Goal: Task Accomplishment & Management: Manage account settings

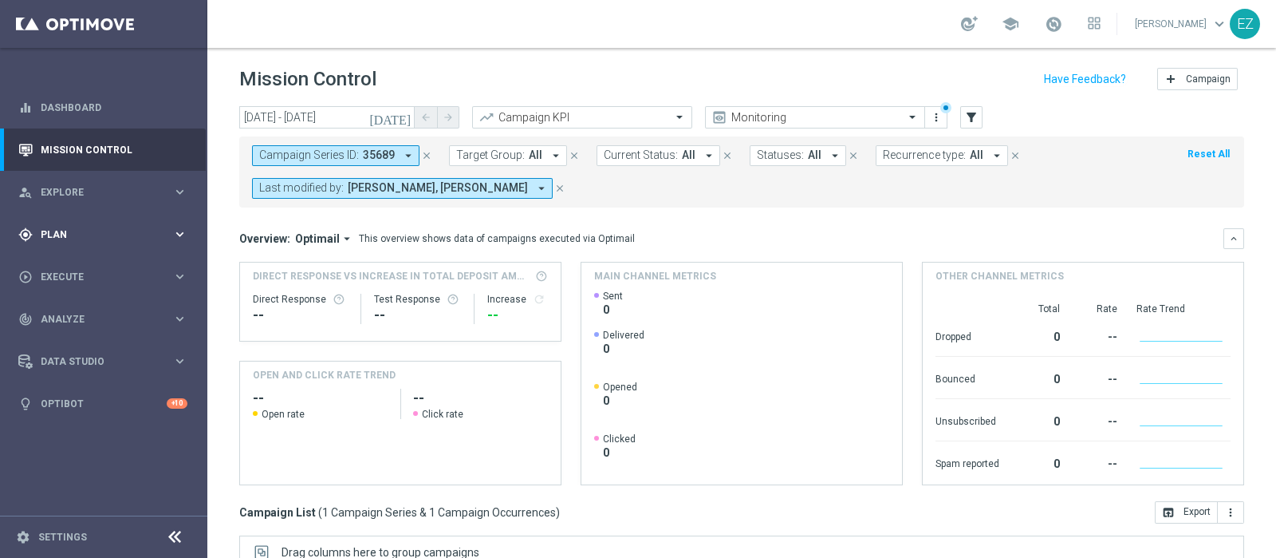
click at [73, 239] on div "gps_fixed Plan" at bounding box center [95, 234] width 154 height 14
click at [59, 267] on link "Target Groups" at bounding box center [103, 267] width 124 height 13
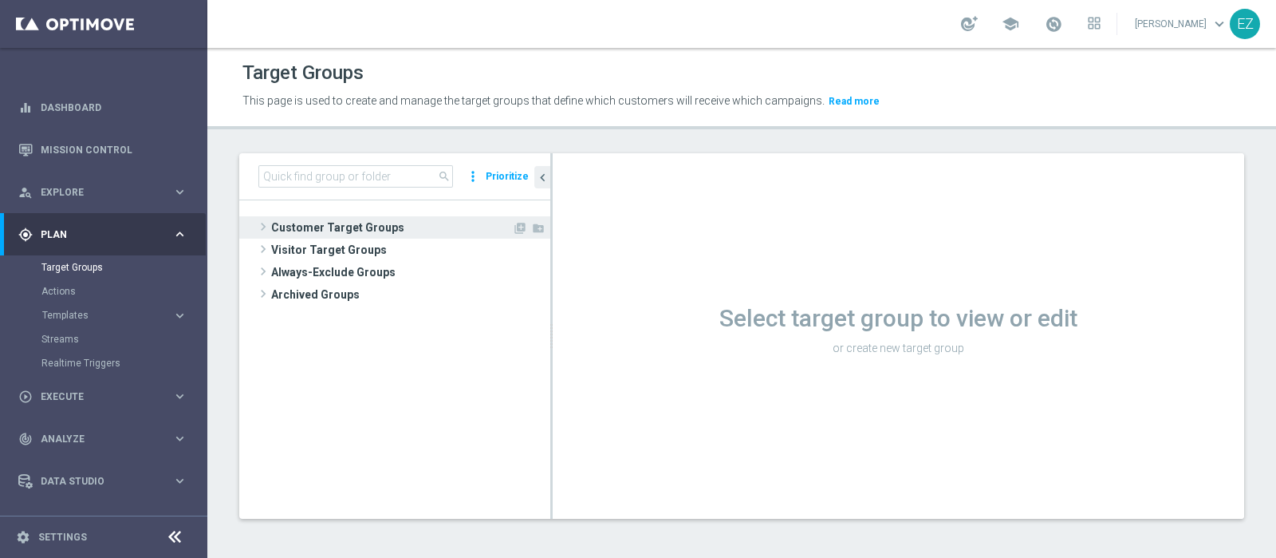
click at [402, 225] on span "Customer Target Groups" at bounding box center [391, 227] width 241 height 22
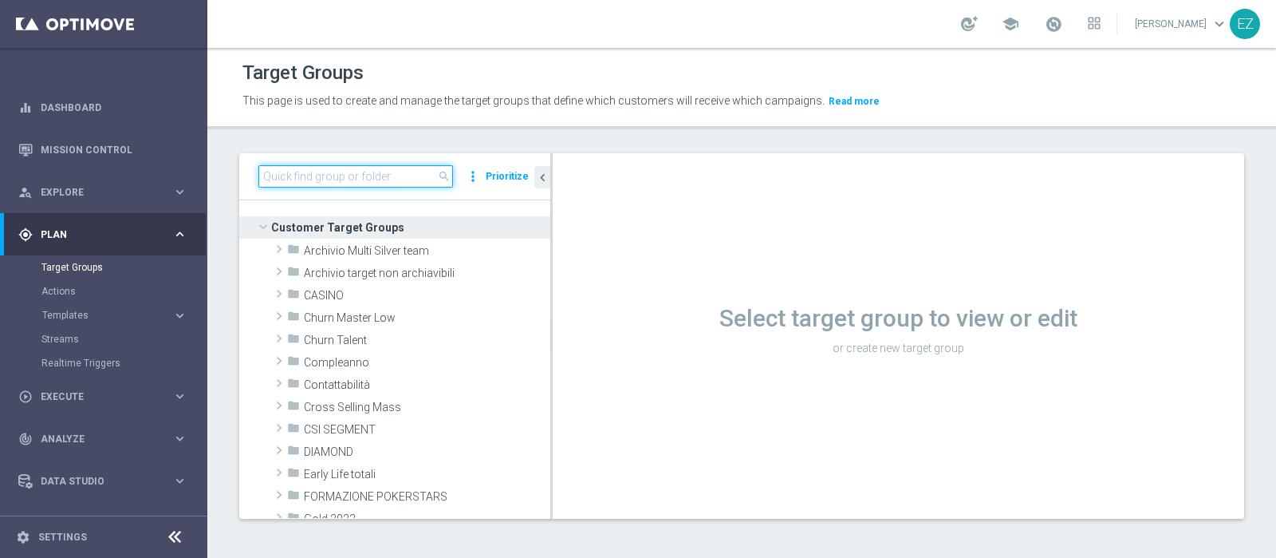
click at [380, 168] on input at bounding box center [355, 176] width 195 height 22
paste input "NEW Active Lottery TOP con marginalità>0_flag NL"
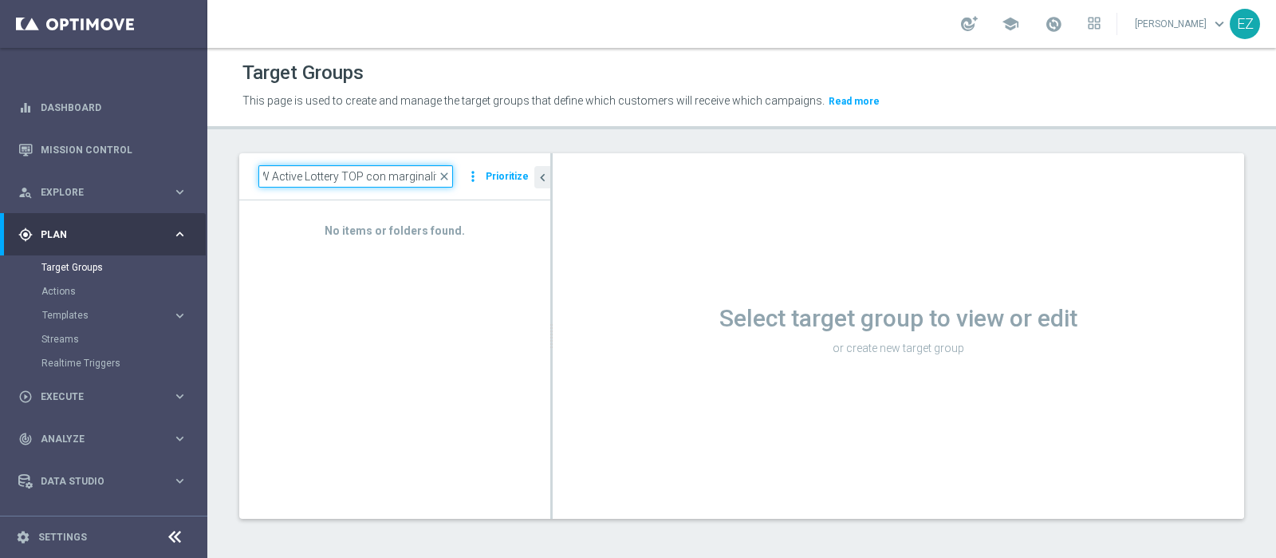
scroll to position [0, 12]
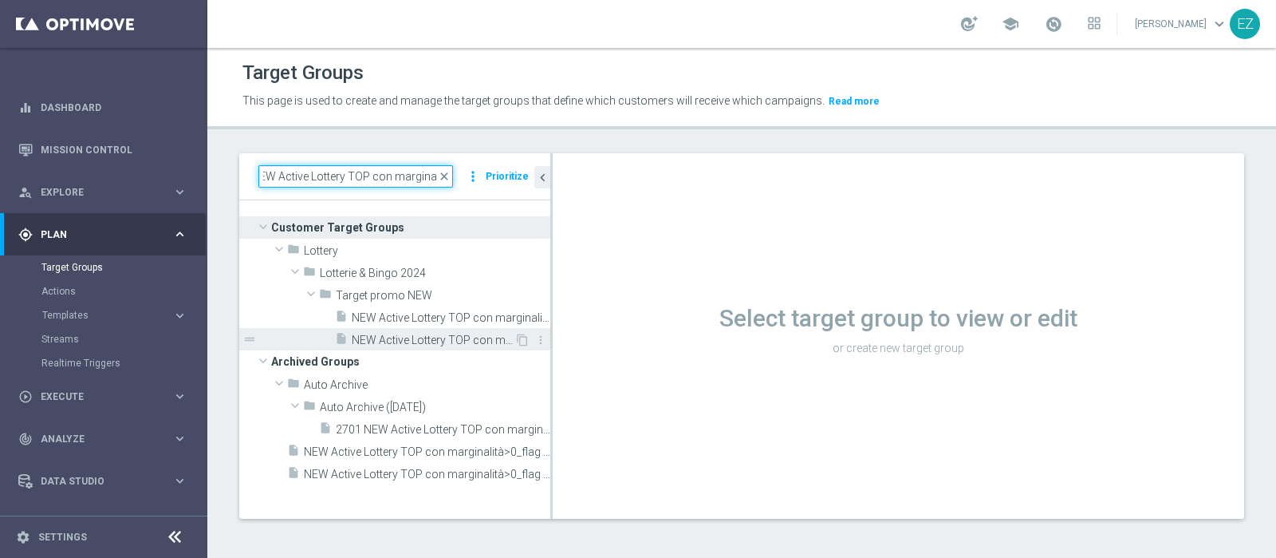
type input "NEW Active Lottery TOP con marginalit"
click at [444, 333] on span "NEW Active Lottery TOP con marginalità>0_flag NL" at bounding box center [433, 340] width 163 height 14
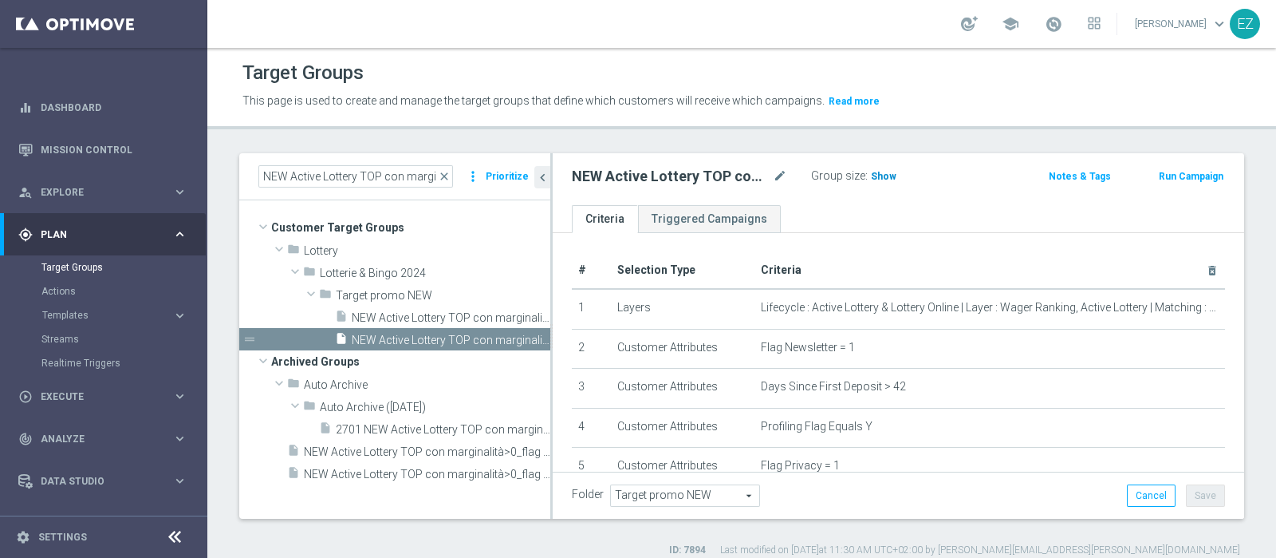
click at [886, 177] on span "Show" at bounding box center [884, 176] width 26 height 11
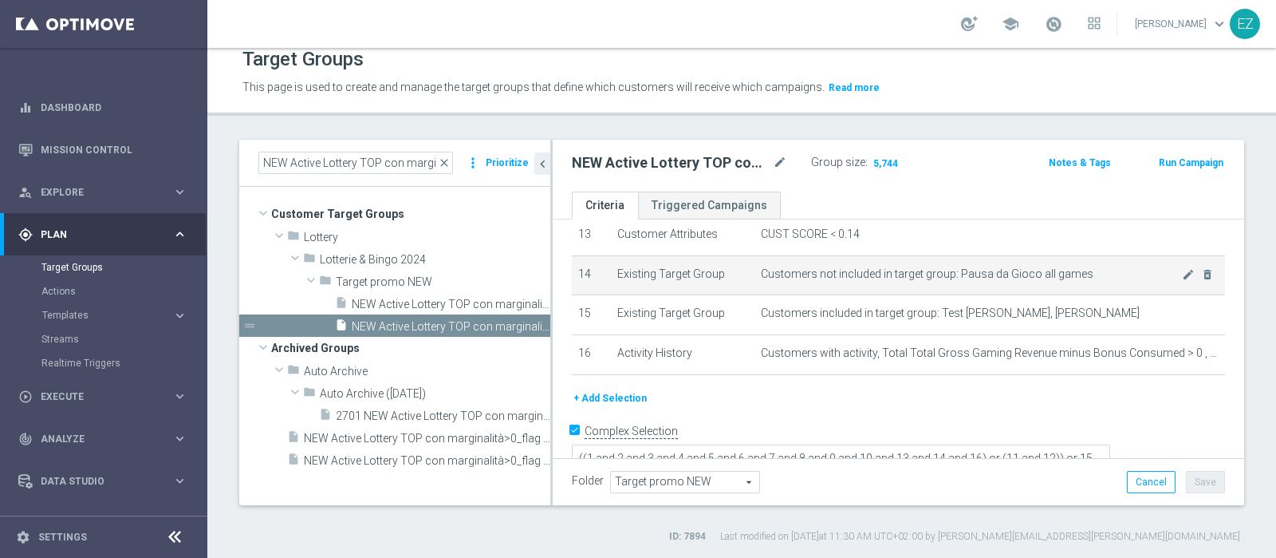
scroll to position [489, 0]
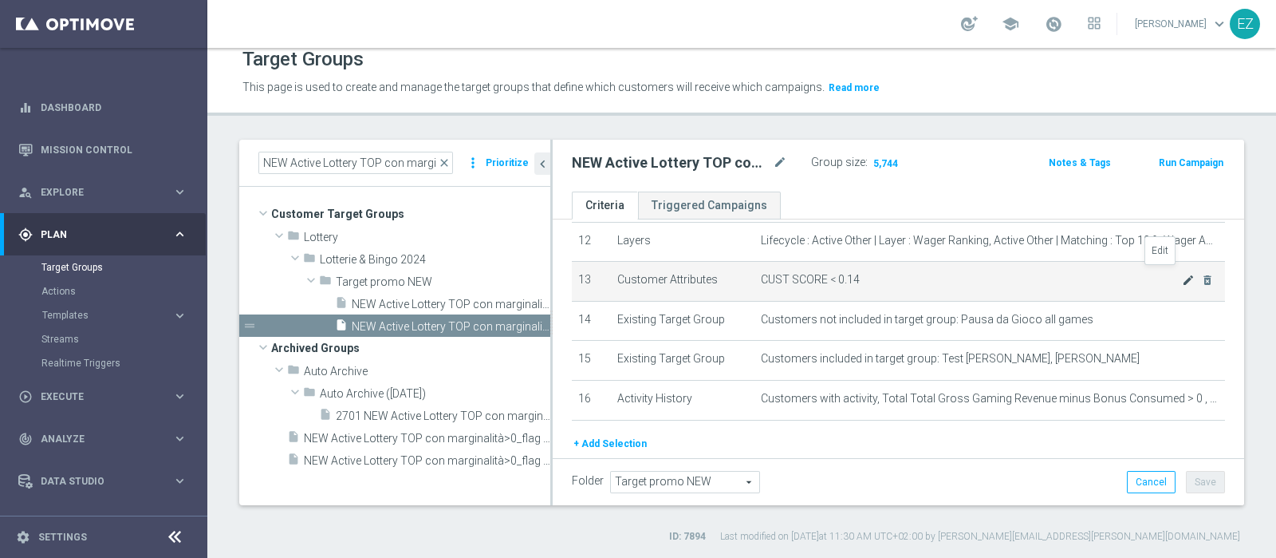
click at [1182, 275] on icon "mode_edit" at bounding box center [1188, 280] width 13 height 13
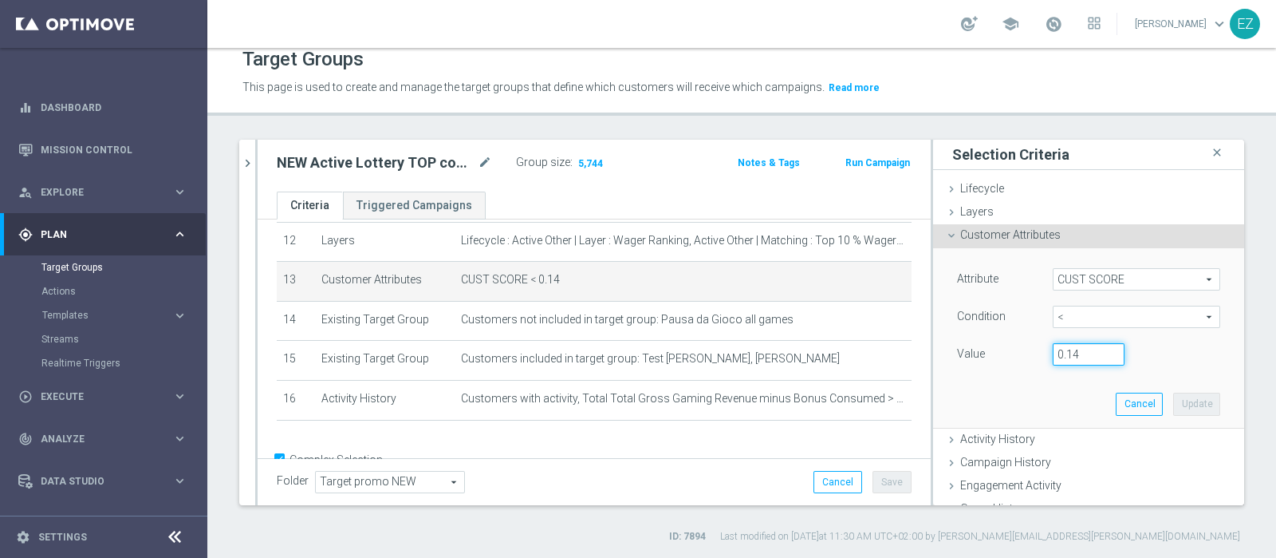
click at [1055, 350] on input "0.14" at bounding box center [1089, 354] width 72 height 22
type input "0.15"
click at [1173, 404] on button "Update" at bounding box center [1196, 403] width 47 height 22
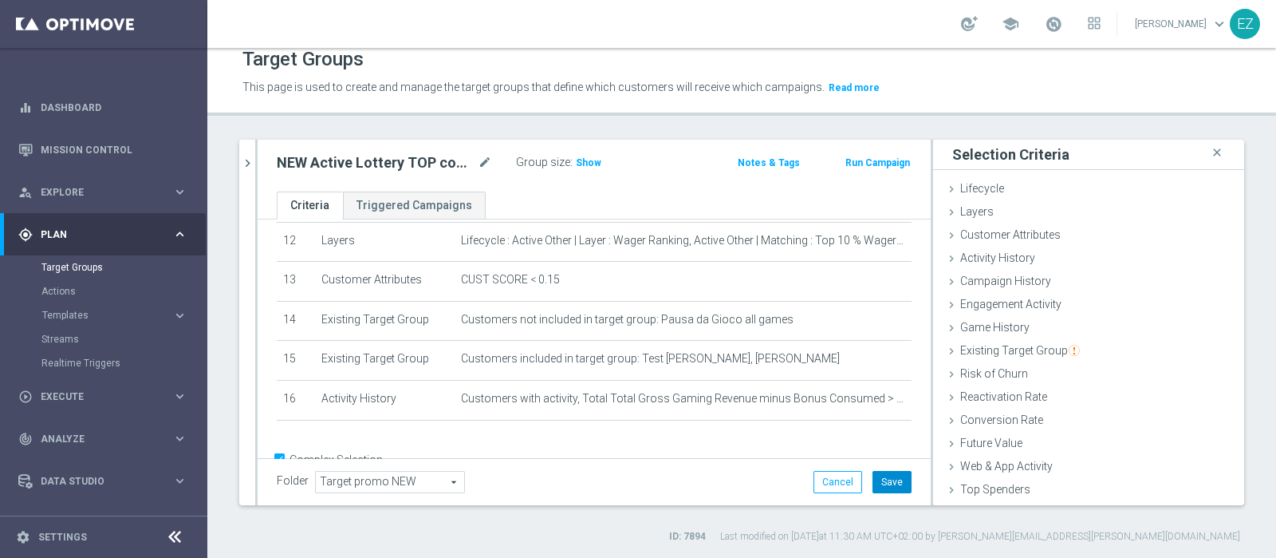
click at [883, 484] on button "Save" at bounding box center [892, 482] width 39 height 22
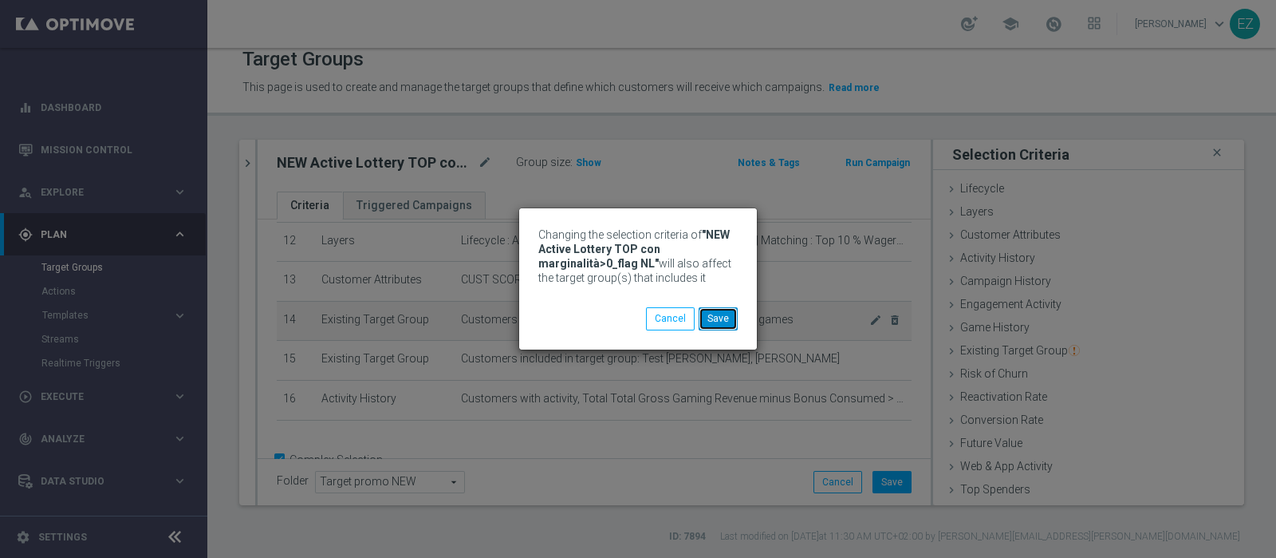
click at [716, 317] on button "Save" at bounding box center [718, 318] width 39 height 22
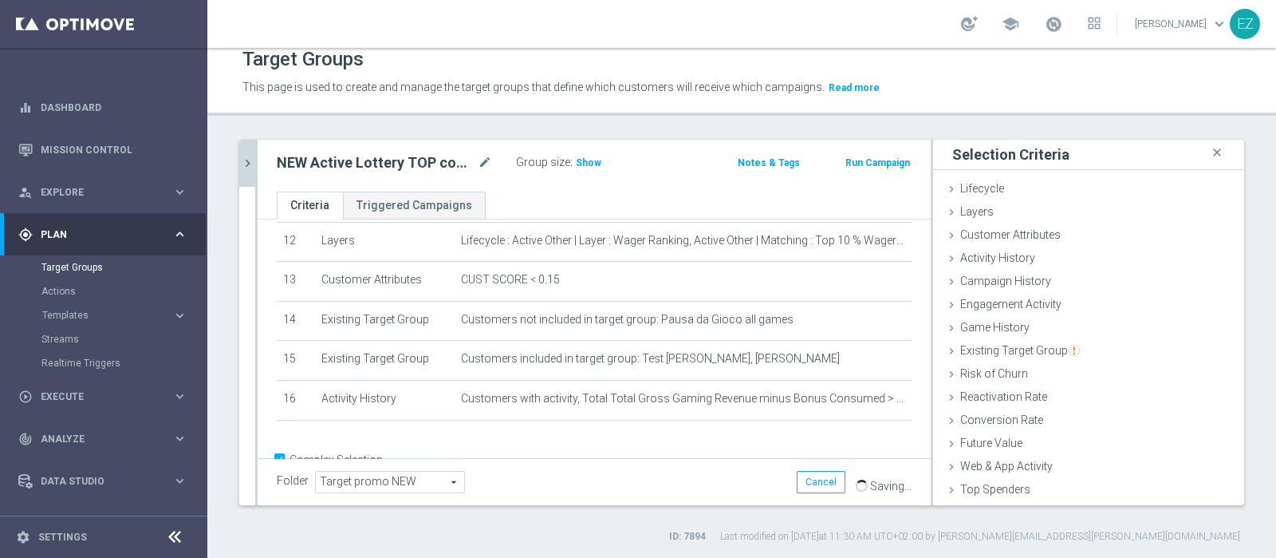
click at [240, 167] on icon "chevron_right" at bounding box center [247, 163] width 15 height 15
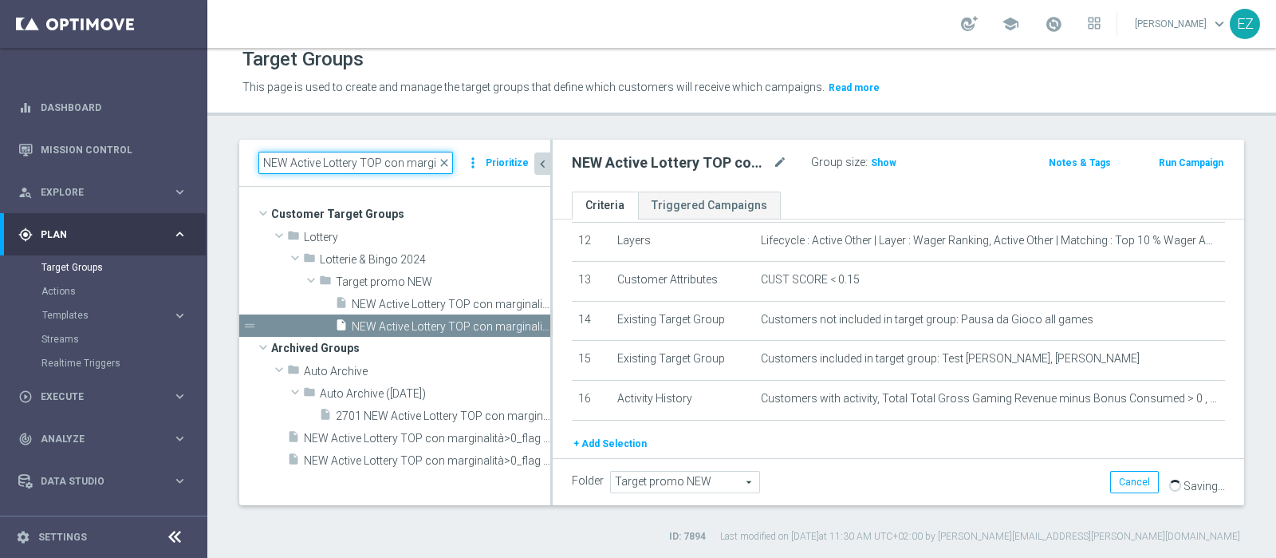
click at [367, 161] on input "NEW Active Lottery TOP con marginalit" at bounding box center [355, 163] width 195 height 22
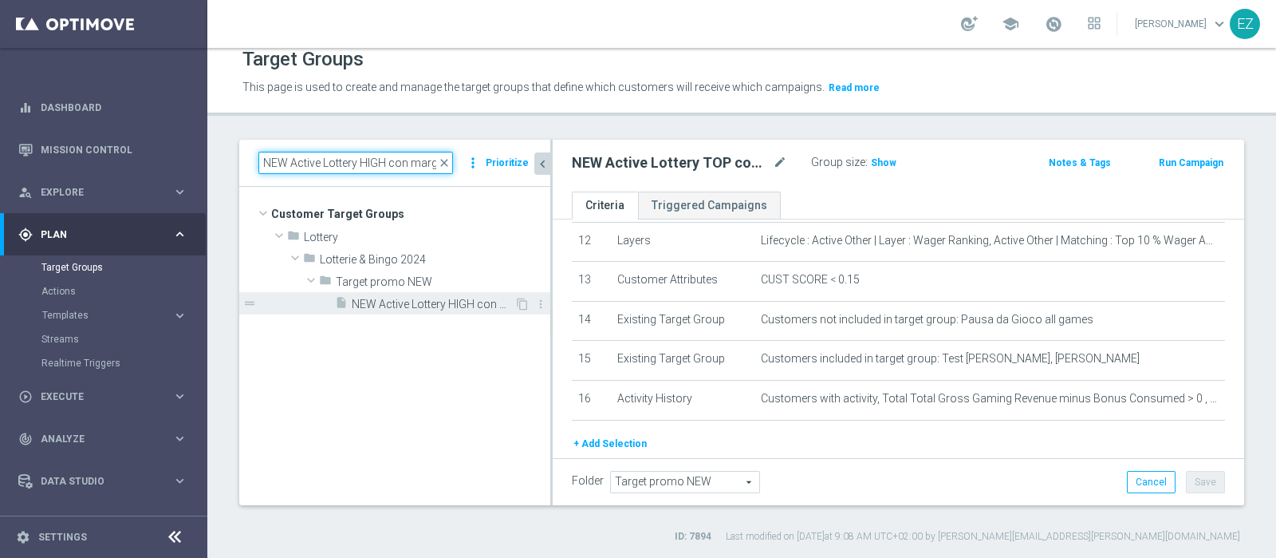
type input "NEW Active Lottery HIGH con marginalit"
click at [397, 301] on span "NEW Active Lottery HIGH con marginalità>0_flag NL" at bounding box center [433, 305] width 163 height 14
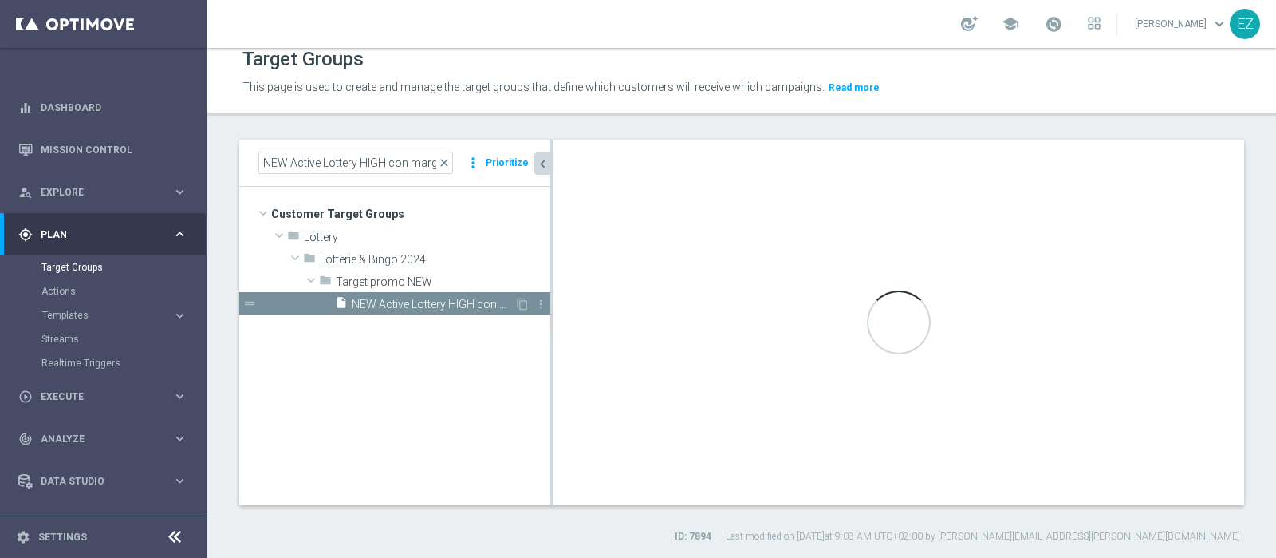
type textarea "((1 and 2 and 3 and 4 and 5 and 6 and 7 and 8 and 9 and 10 and 13 and 14 and 16…"
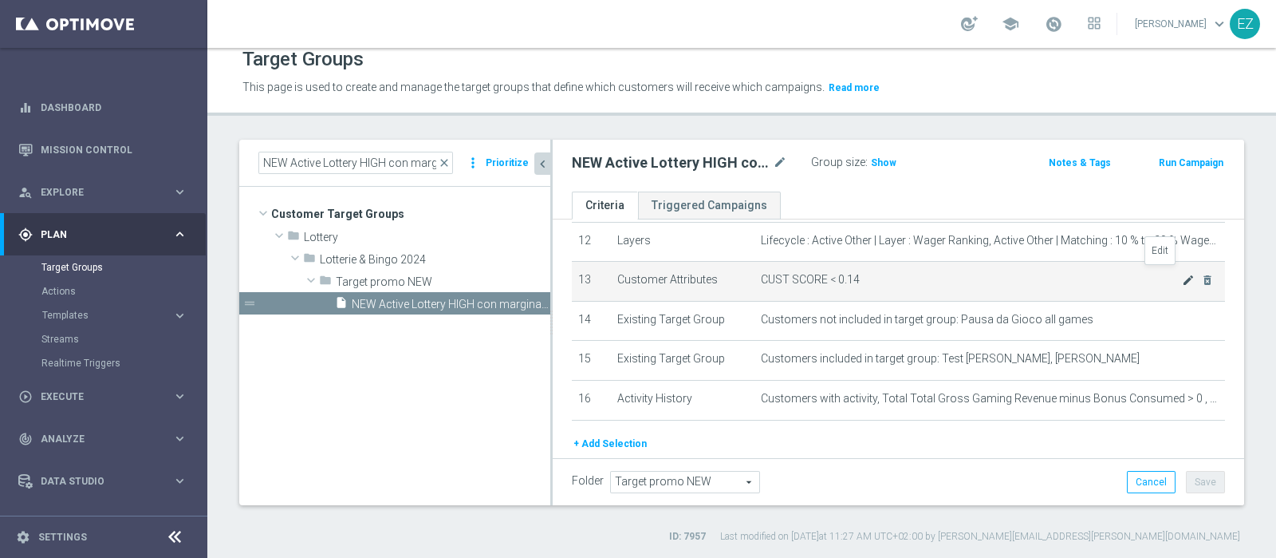
click at [1182, 274] on icon "mode_edit" at bounding box center [1188, 280] width 13 height 13
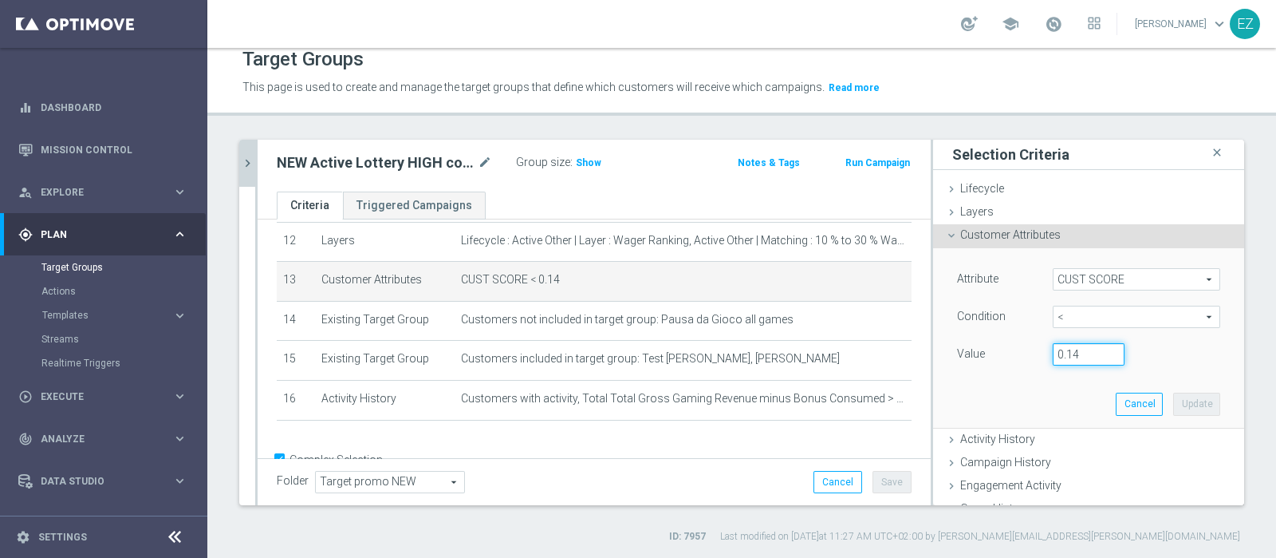
click at [1060, 353] on input "0.14" at bounding box center [1089, 354] width 72 height 22
type input "0.15"
click at [1173, 396] on button "Update" at bounding box center [1196, 403] width 47 height 22
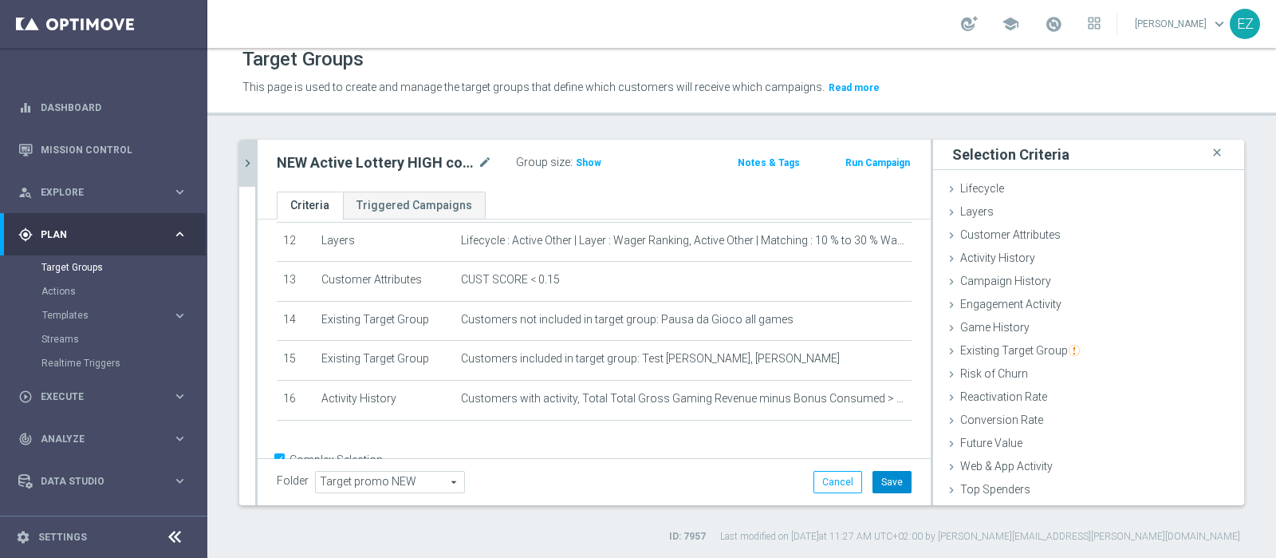
click at [877, 479] on button "Save" at bounding box center [892, 482] width 39 height 22
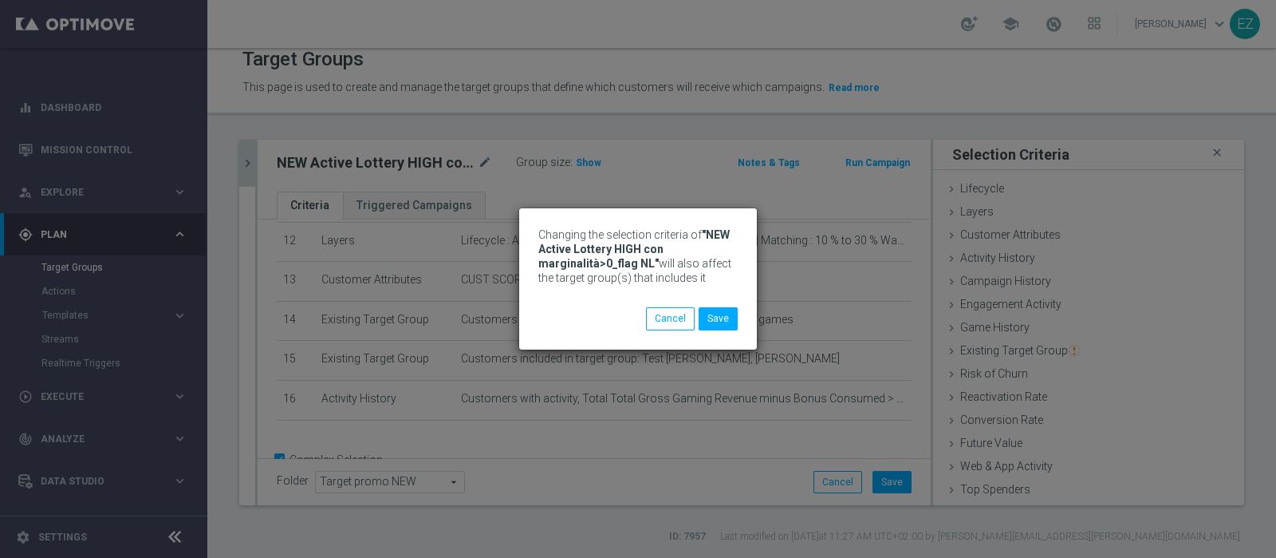
click at [248, 160] on div "Changing the selection criteria of "NEW Active Lottery HIGH con marginalità>0_f…" at bounding box center [638, 279] width 1276 height 558
click at [713, 321] on button "Save" at bounding box center [718, 318] width 39 height 22
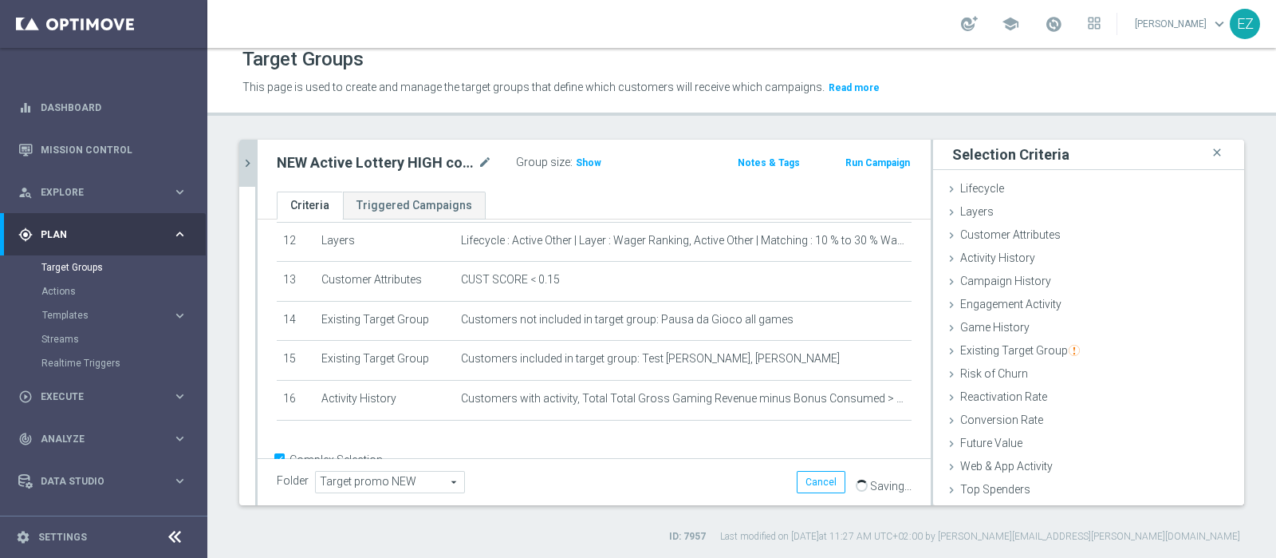
click at [253, 156] on icon "chevron_right" at bounding box center [247, 163] width 15 height 15
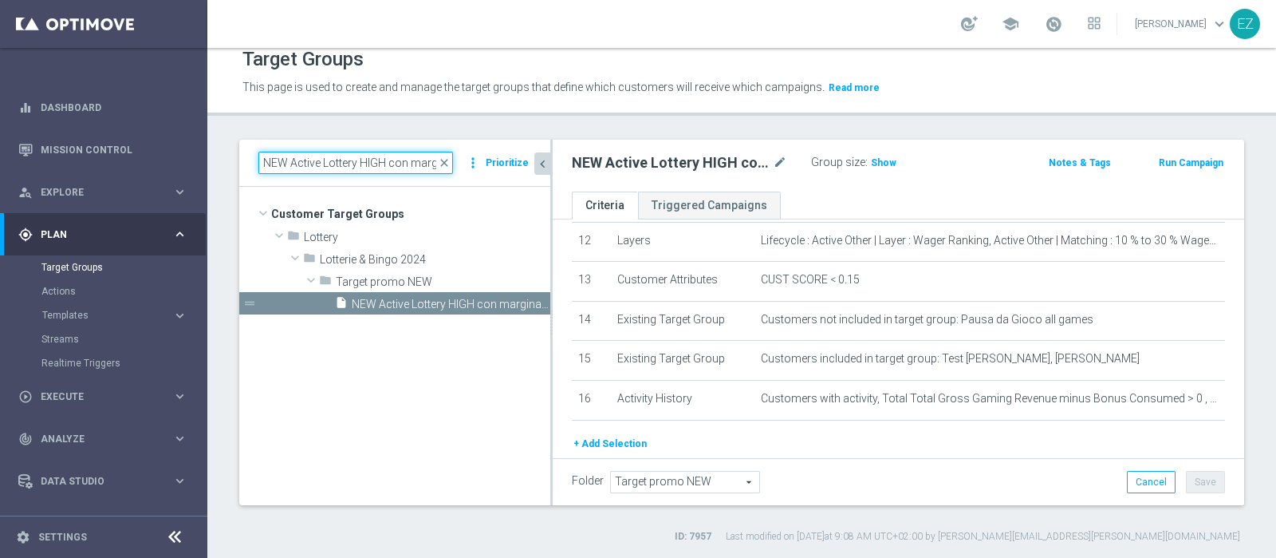
click at [369, 161] on input "NEW Active Lottery HIGH con marginalit" at bounding box center [355, 163] width 195 height 22
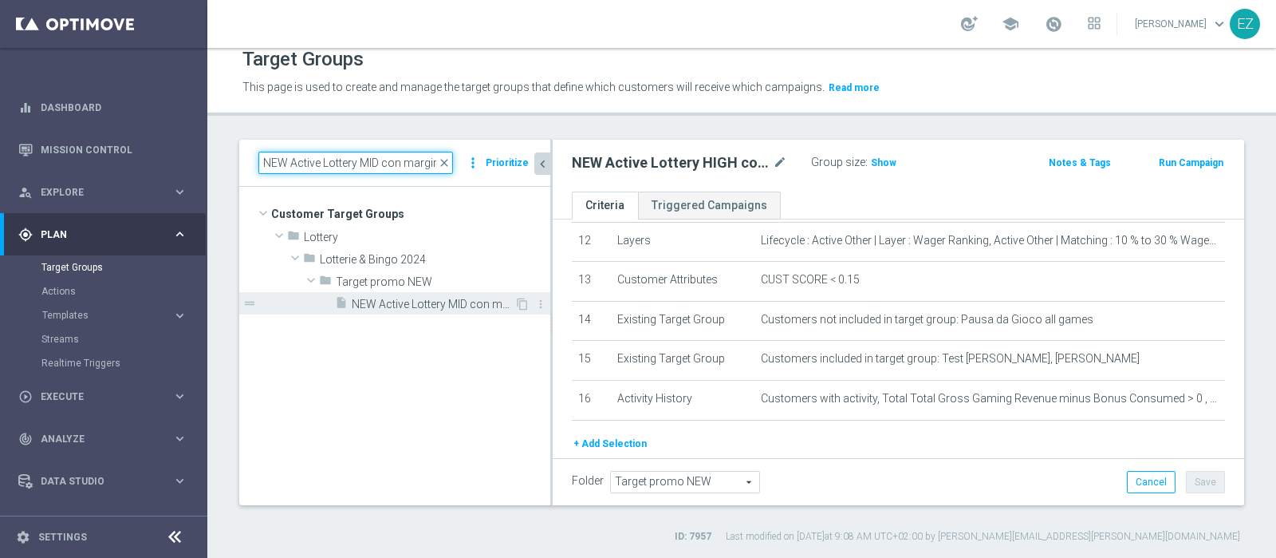
type input "NEW Active Lottery MID con marginalit"
click at [440, 312] on div "insert_drive_file NEW Active Lottery MID con marginalità>0_Flag NL" at bounding box center [424, 303] width 179 height 22
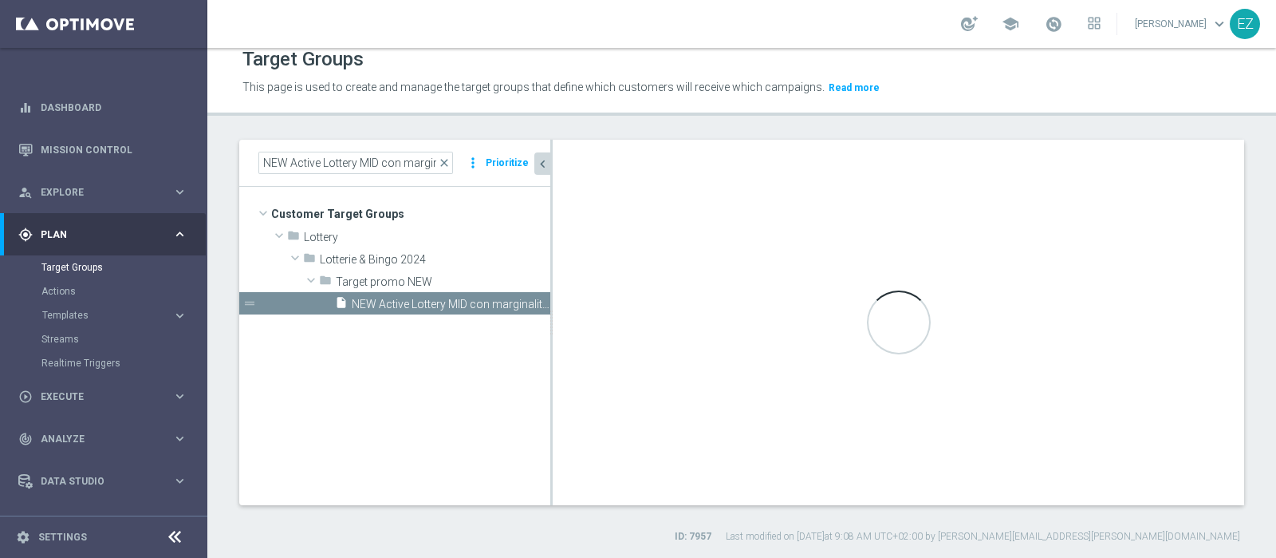
type textarea "((1 and 2 and 3 and 4 and 5 and 6 and 7 and 8 and 10 and 11 and 12 and 14 and 1…"
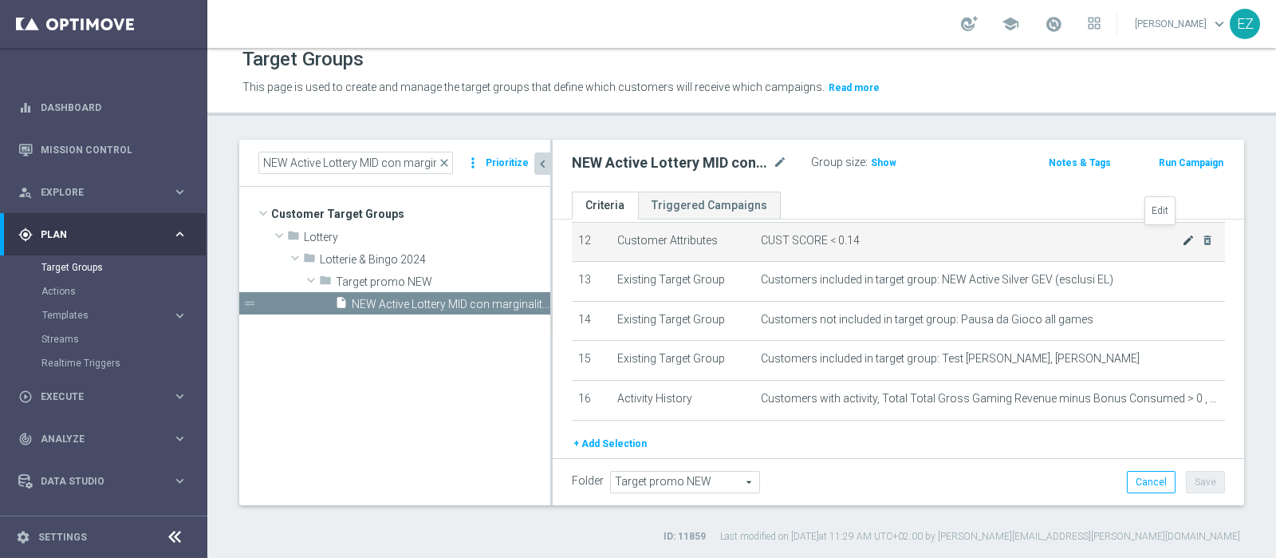
click at [1182, 238] on icon "mode_edit" at bounding box center [1188, 240] width 13 height 13
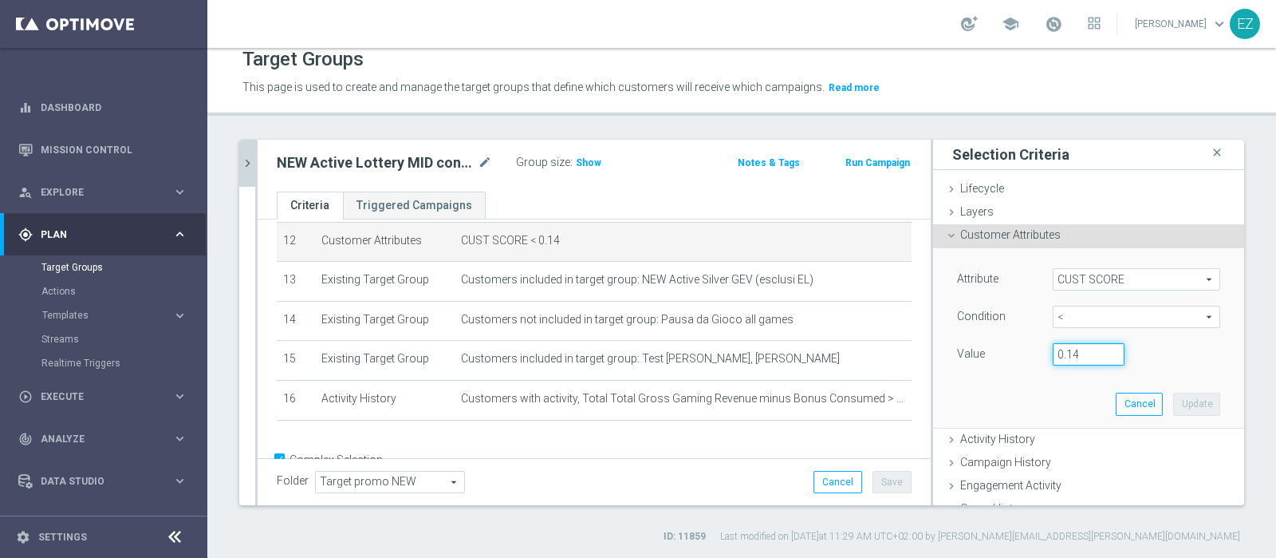
click at [1067, 353] on input "0.14" at bounding box center [1089, 354] width 72 height 22
type input "0.15"
click at [1177, 402] on button "Update" at bounding box center [1196, 403] width 47 height 22
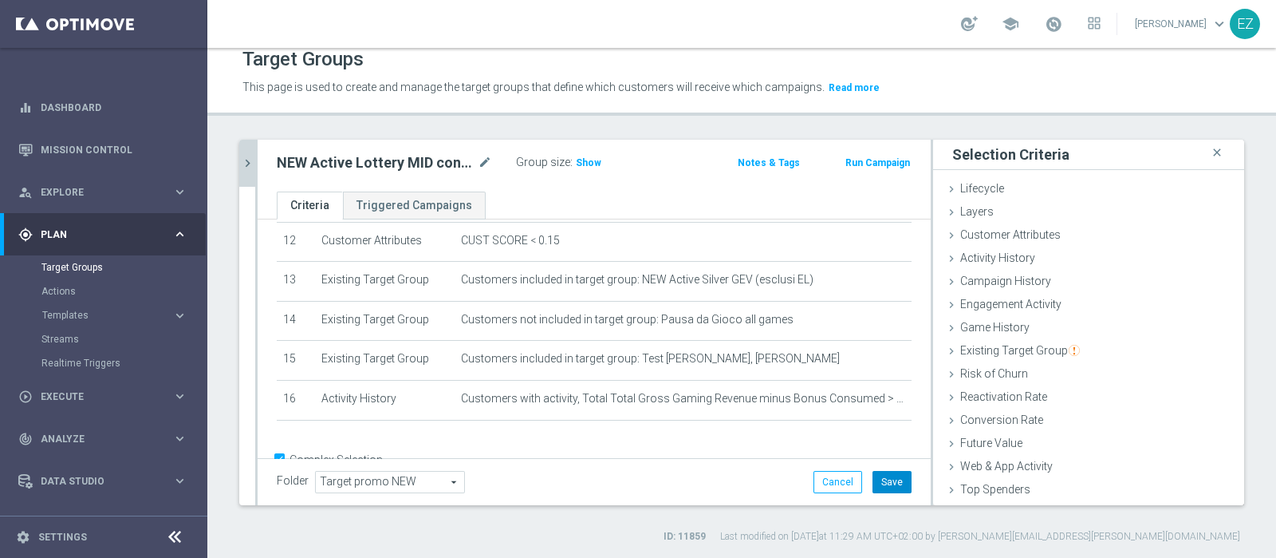
click at [873, 471] on button "Save" at bounding box center [892, 482] width 39 height 22
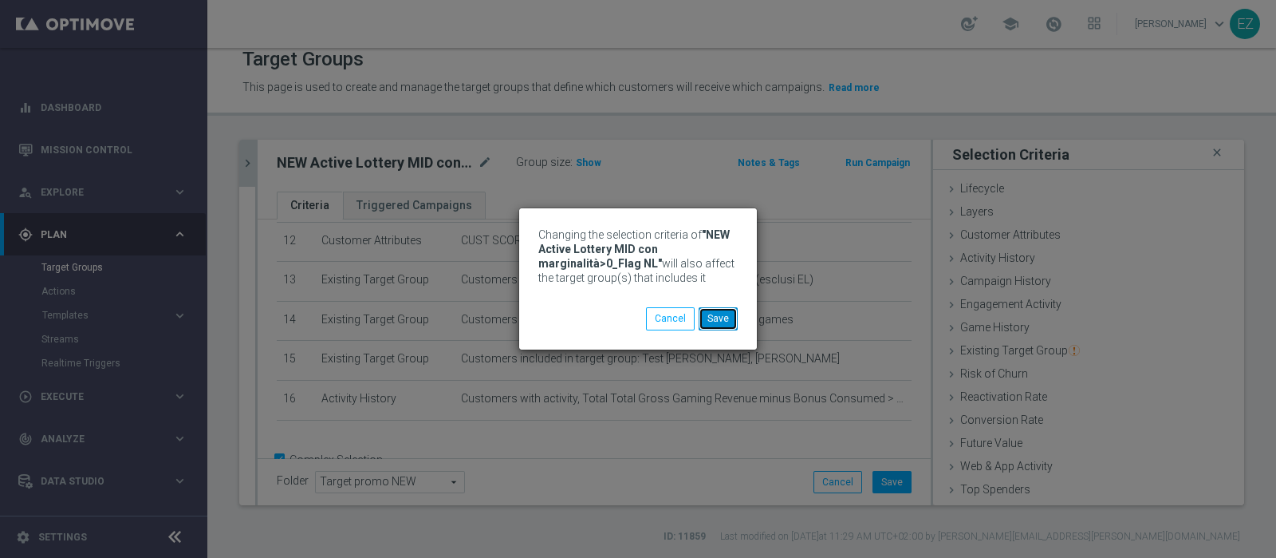
click at [732, 318] on button "Save" at bounding box center [718, 318] width 39 height 22
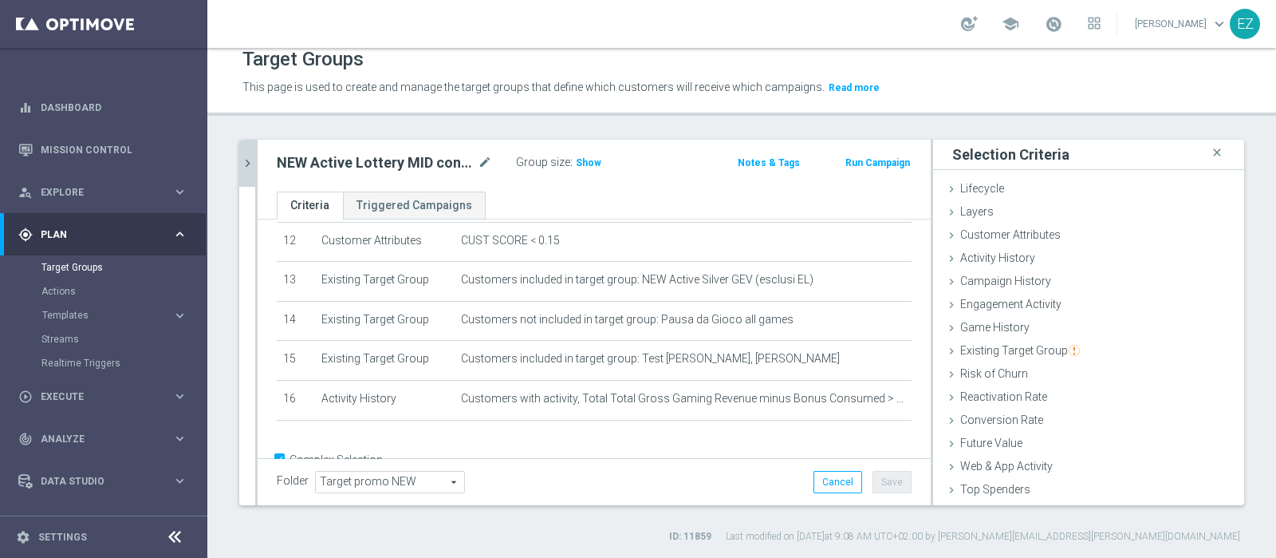
click at [237, 161] on div "NEW Active Lottery MID con marginalit close more_vert Prioritize Customer Targe…" at bounding box center [741, 342] width 1069 height 404
click at [245, 157] on icon "chevron_right" at bounding box center [247, 163] width 15 height 15
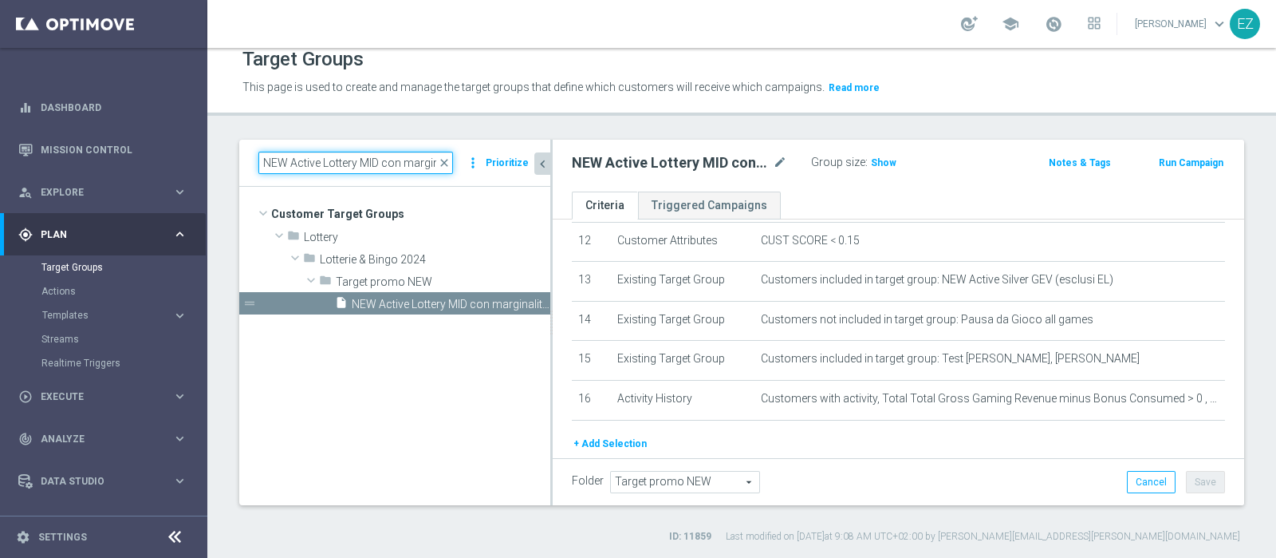
click at [365, 161] on input "NEW Active Lottery MID con marginalit" at bounding box center [355, 163] width 195 height 22
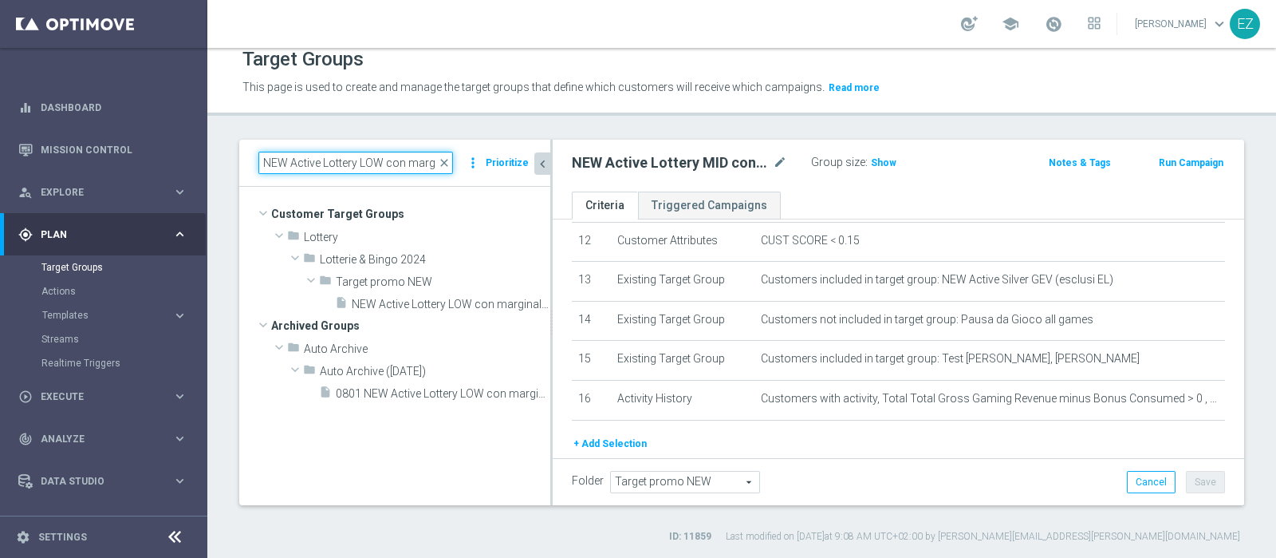
type input "NEW Active Lottery LOW con marginalit"
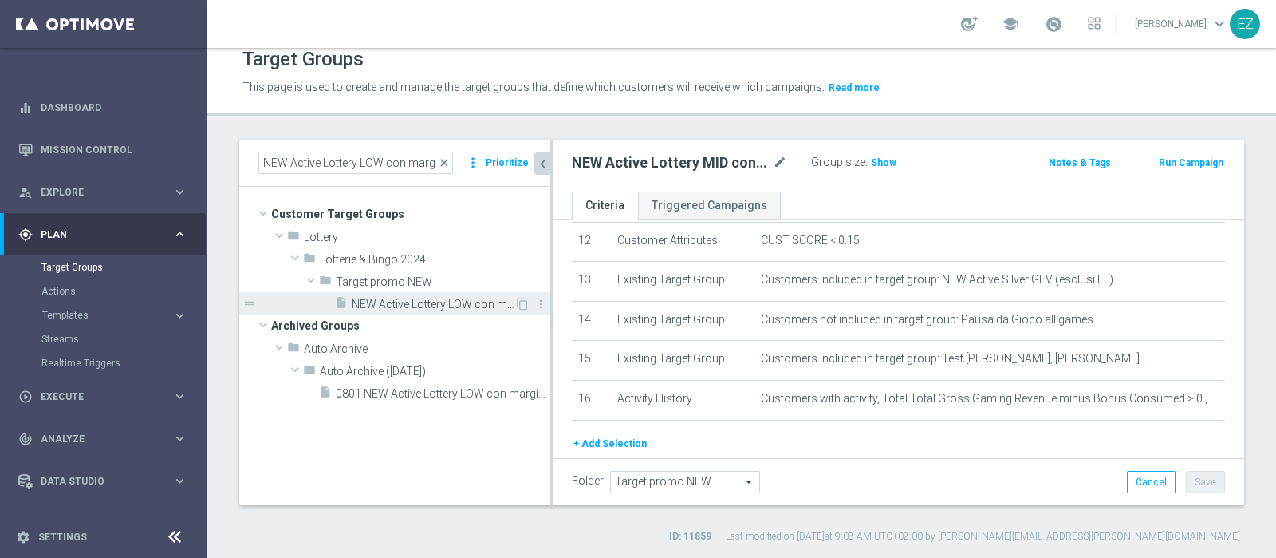
click at [391, 301] on span "NEW Active Lottery LOW con marginalità>0_Flag NL" at bounding box center [433, 305] width 163 height 14
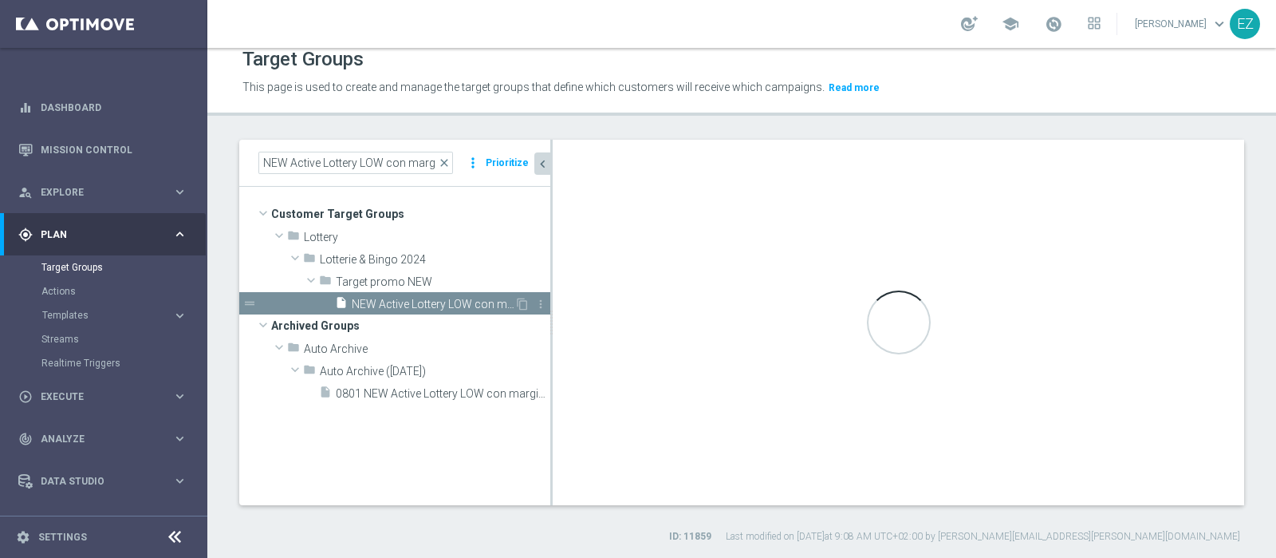
type textarea "((1 and 2 and 3 and 4 and 5 and 6 and 7 and 9 and 10 and 12 and 13 and 15 and 1…"
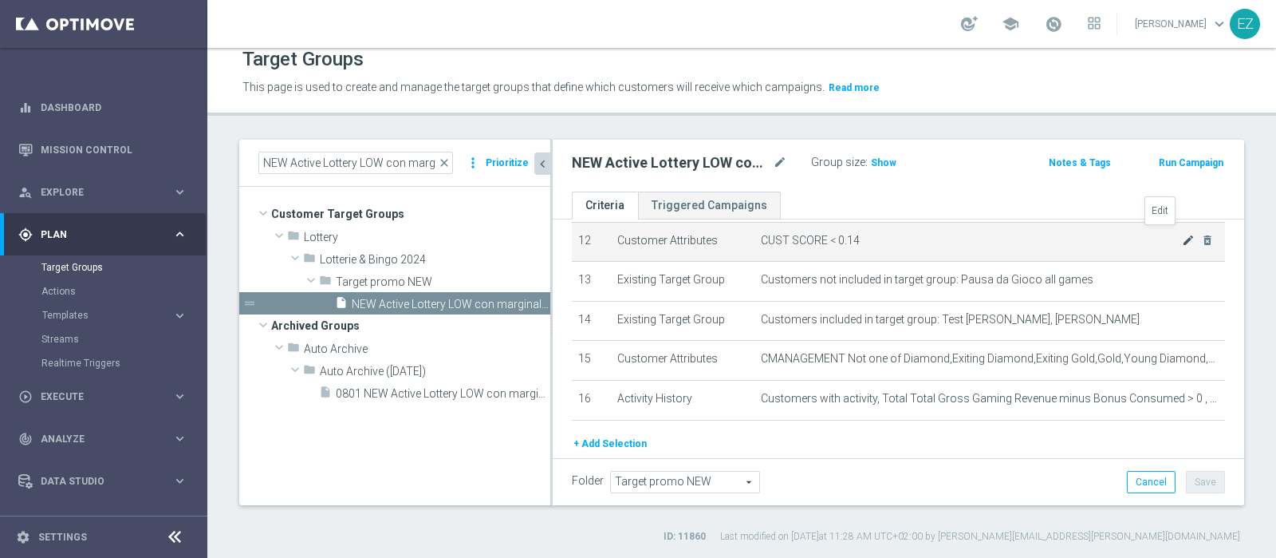
click at [1182, 234] on icon "mode_edit" at bounding box center [1188, 240] width 13 height 13
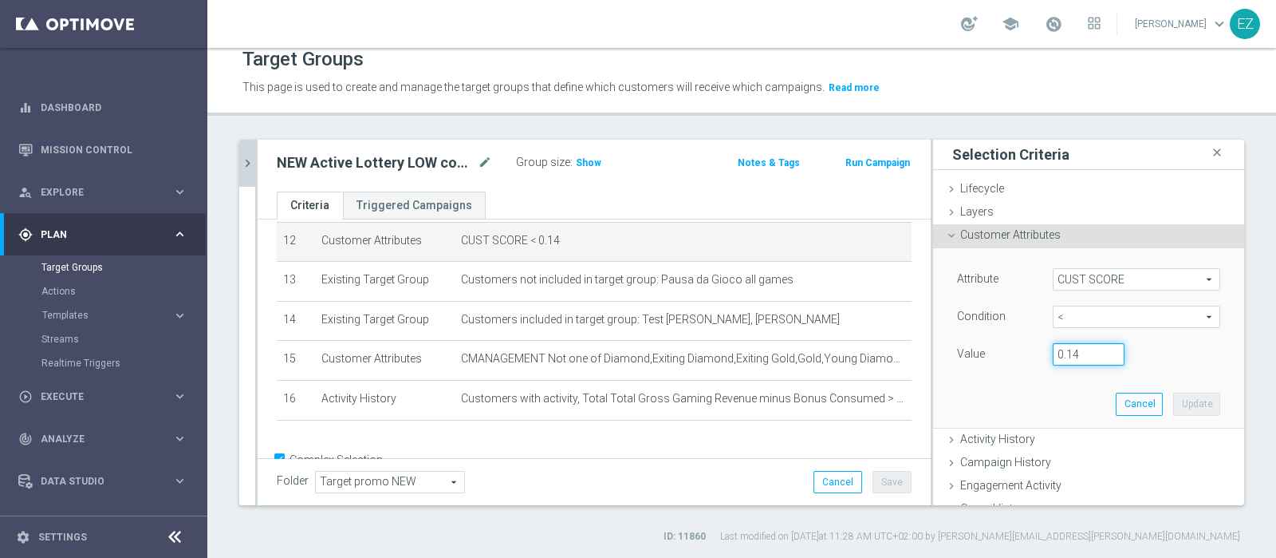
click at [1067, 359] on input "0.14" at bounding box center [1089, 354] width 72 height 22
type input "0.15"
click at [1173, 400] on button "Update" at bounding box center [1196, 403] width 47 height 22
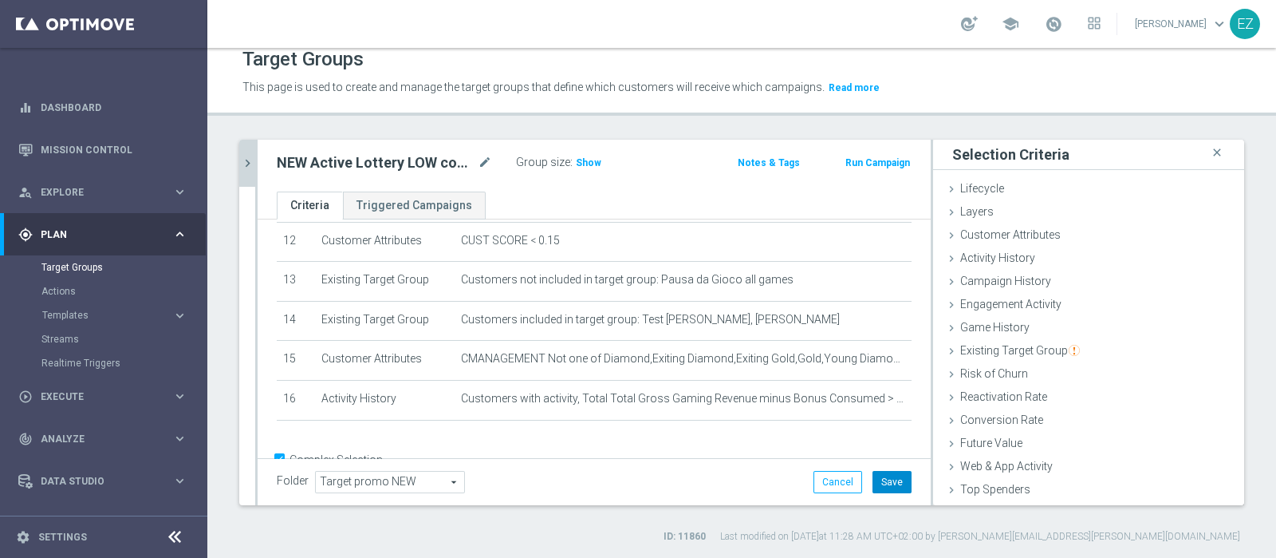
click at [893, 486] on button "Save" at bounding box center [892, 482] width 39 height 22
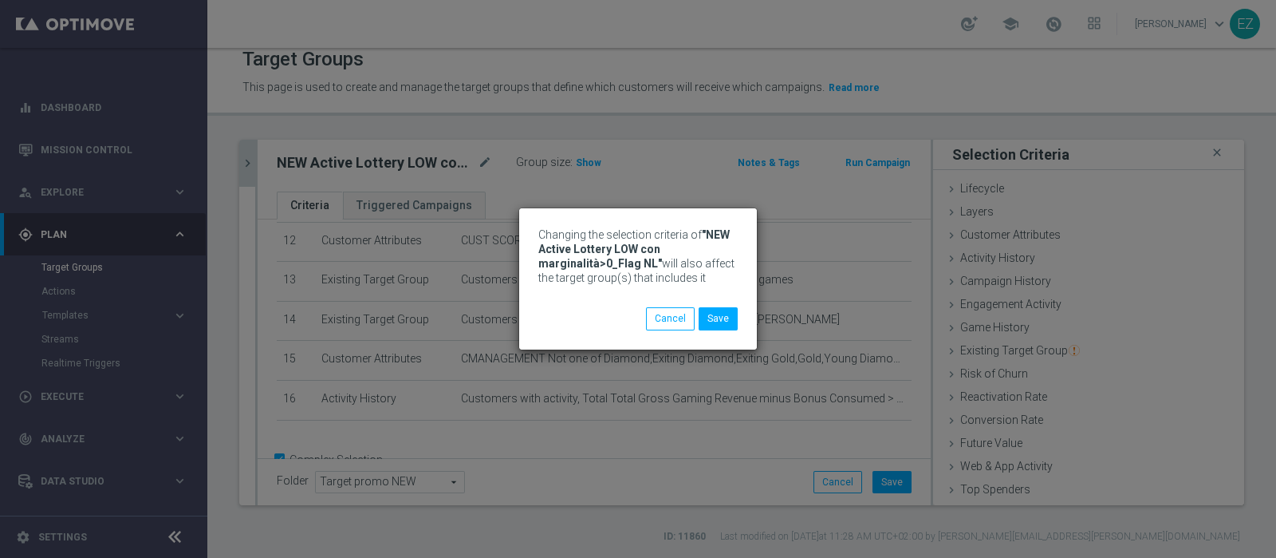
click at [723, 330] on div "Changing the selection criteria of "NEW Active Lottery LOW con marginalità>0_Fl…" at bounding box center [638, 278] width 238 height 140
click at [720, 321] on button "Save" at bounding box center [718, 318] width 39 height 22
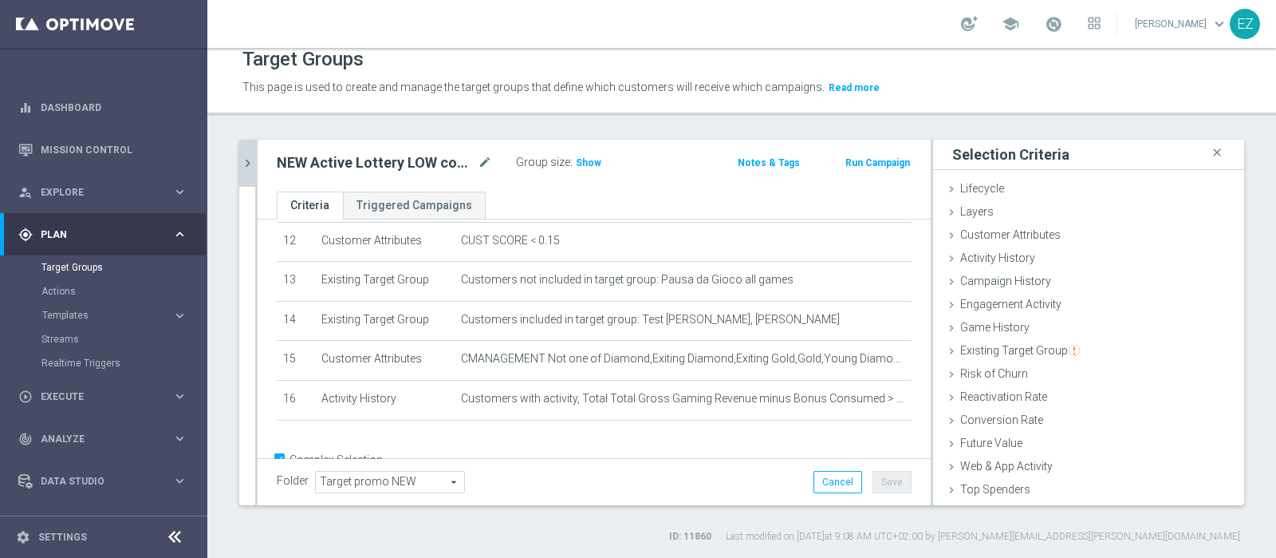
click at [251, 167] on icon "chevron_right" at bounding box center [247, 163] width 15 height 15
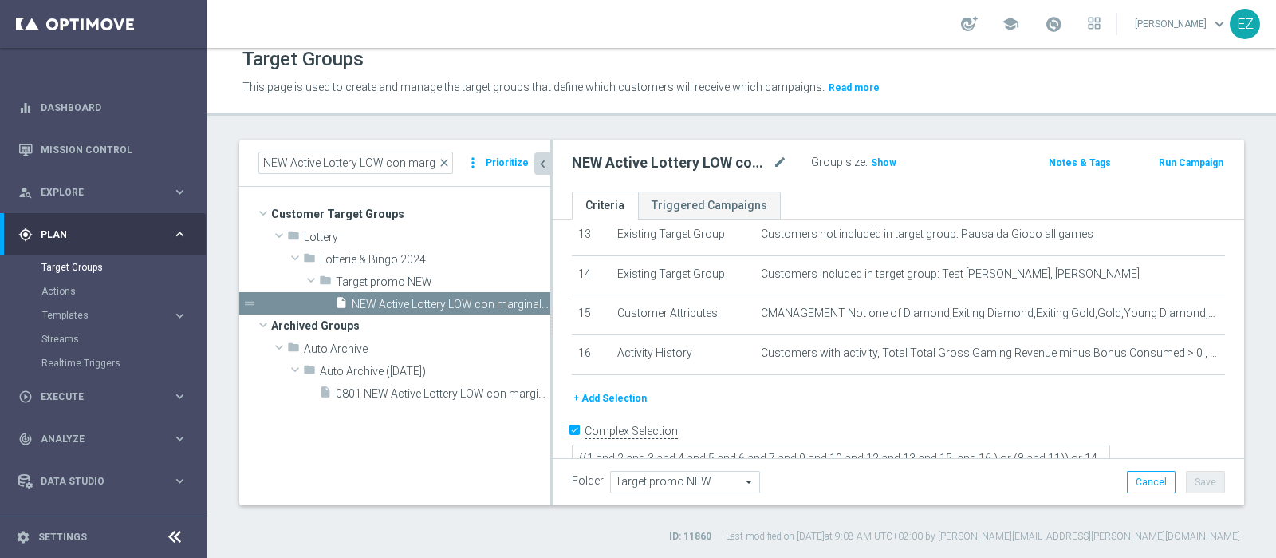
scroll to position [13, 0]
